Goal: Check status: Check status

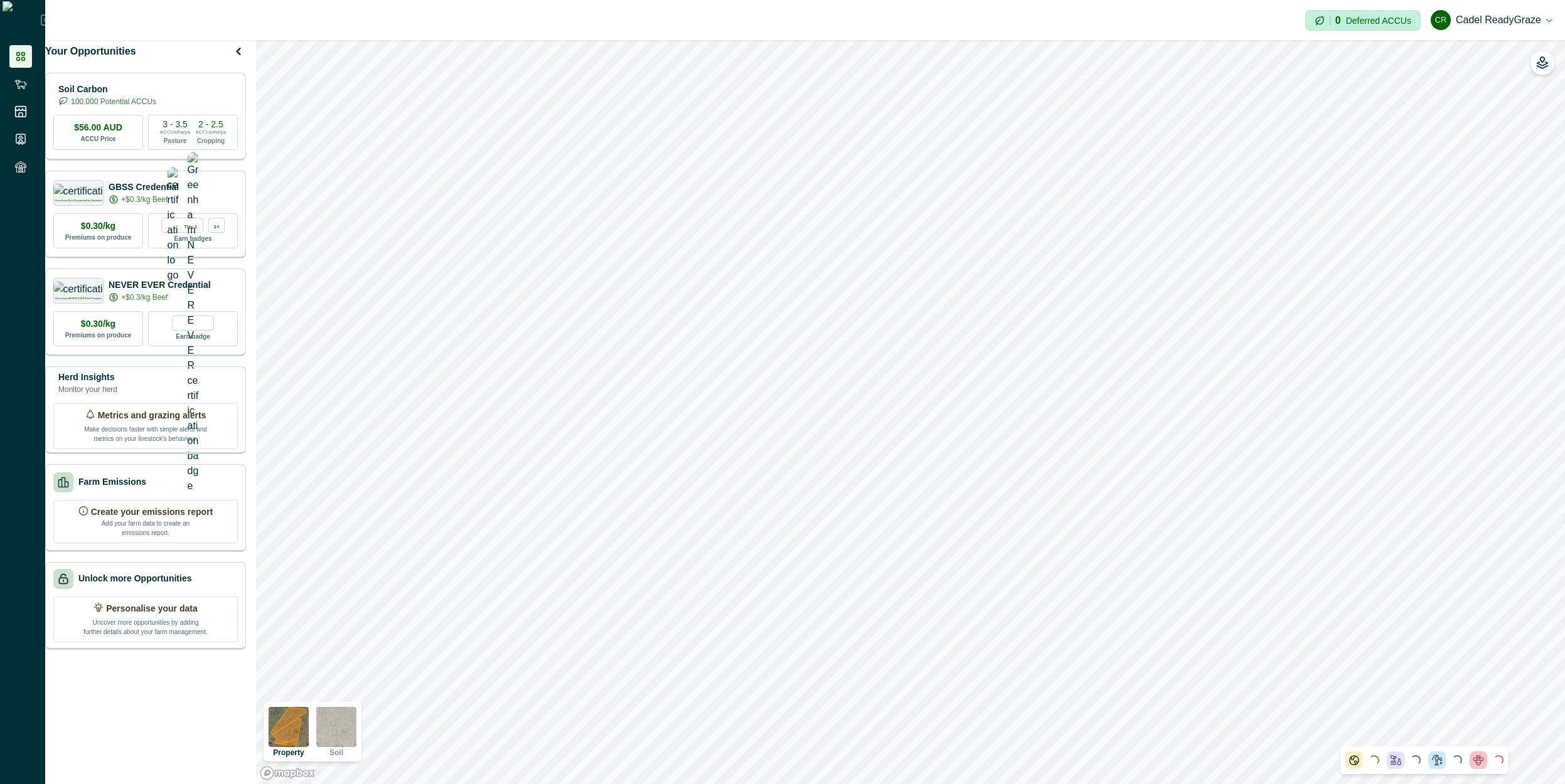
click at [16, 276] on div at bounding box center [23, 392] width 45 height 784
click at [1540, 60] on icon "button" at bounding box center [1542, 63] width 13 height 13
click at [1537, 64] on icon "button" at bounding box center [1542, 63] width 13 height 13
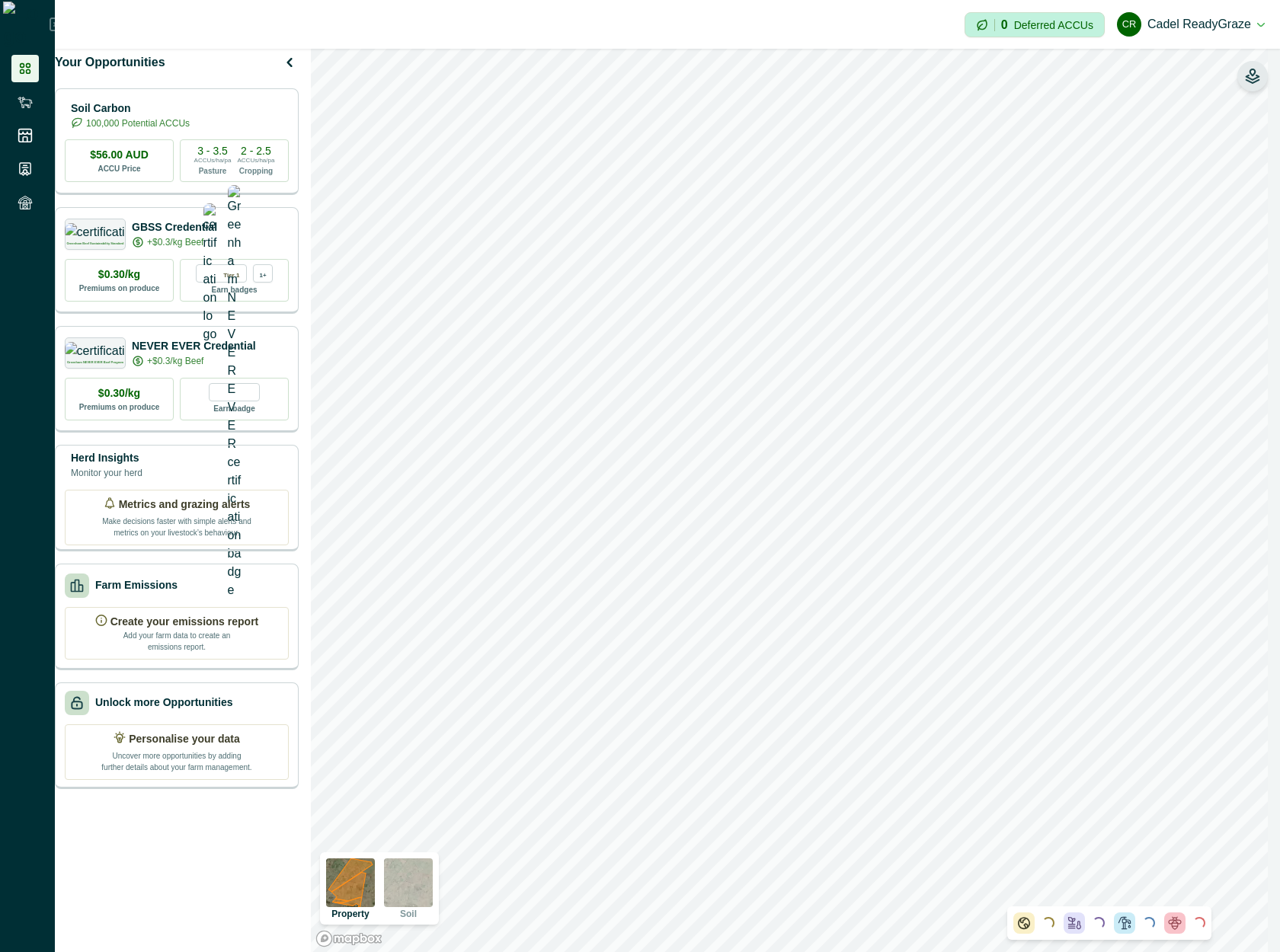
click at [1255, 73] on icon "button" at bounding box center [1253, 72] width 5 height 6
click at [1247, 68] on button "button" at bounding box center [1253, 76] width 31 height 31
click at [854, 551] on h2 "e1ee580a-dd91-4de7-ad96-3539da34e8f5" at bounding box center [874, 556] width 156 height 26
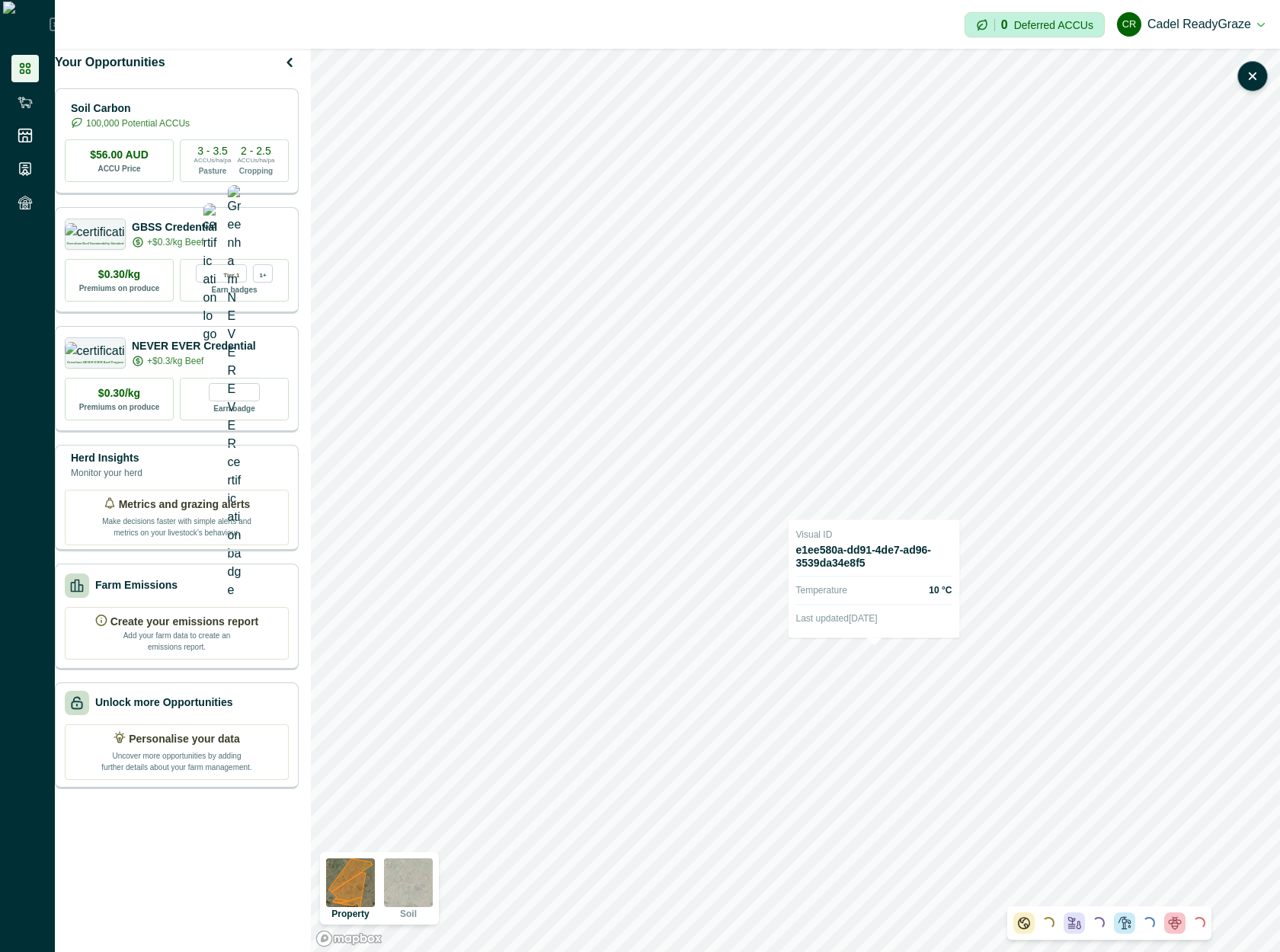
copy h2 "-"
click at [1254, 73] on icon "button" at bounding box center [1253, 76] width 15 height 15
